Goal: Task Accomplishment & Management: Manage account settings

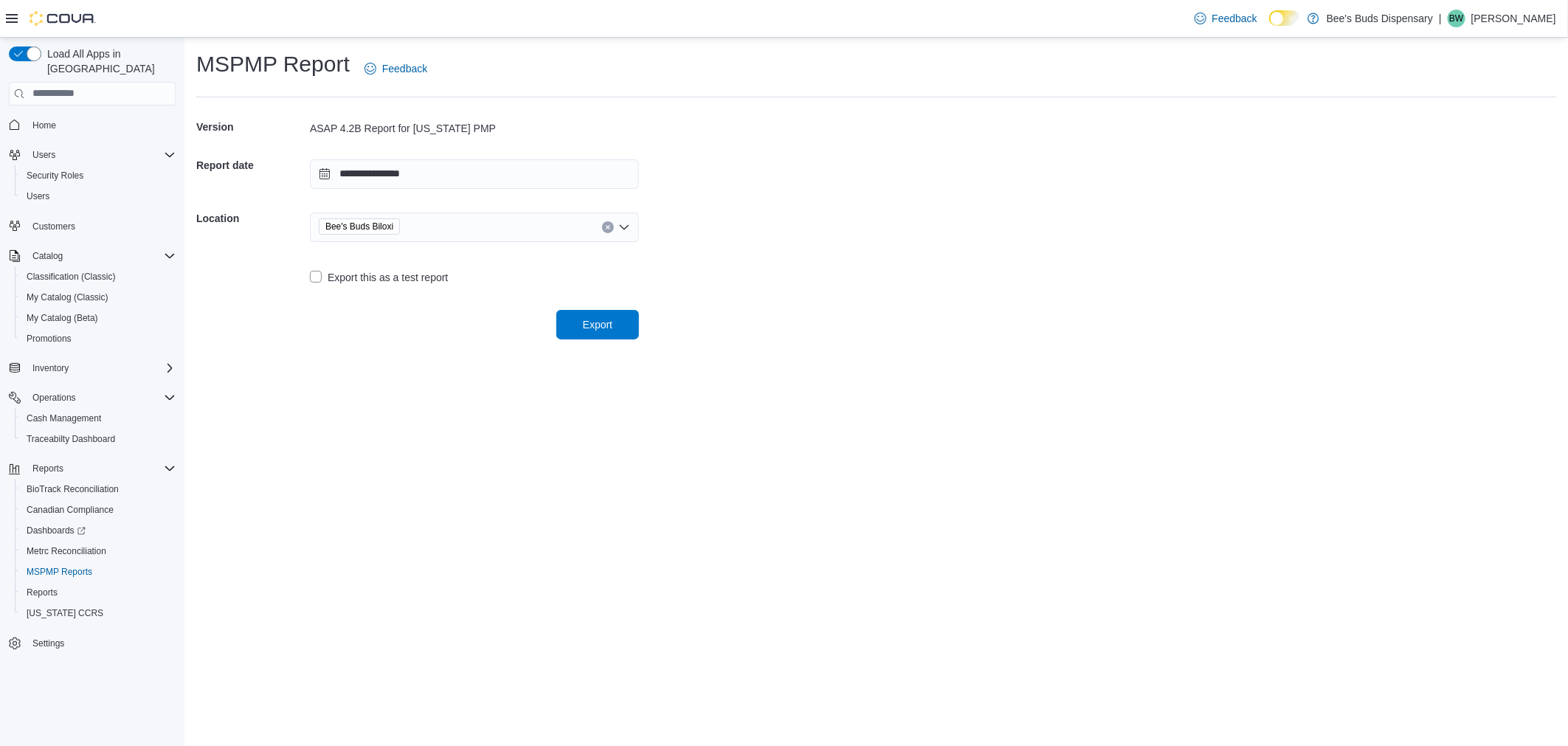
click at [1530, 11] on p "Bow Wilson" at bounding box center [1513, 18] width 85 height 17
click at [1474, 150] on span "Sign Out" at bounding box center [1462, 146] width 40 height 15
